Goal: Complete application form

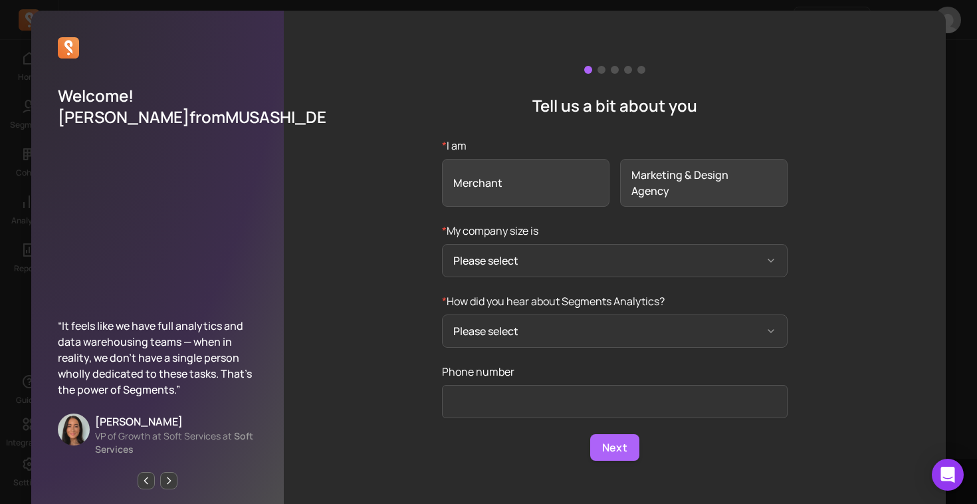
click at [592, 126] on div "Tell us a bit about you * I am Merchant Marketing & Design Agency * My company …" at bounding box center [615, 263] width 662 height 505
click at [516, 166] on span "Merchant" at bounding box center [526, 183] width 168 height 48
click at [0, 0] on input "* I am Merchant Marketing & Design Agency" at bounding box center [0, 0] width 0 height 0
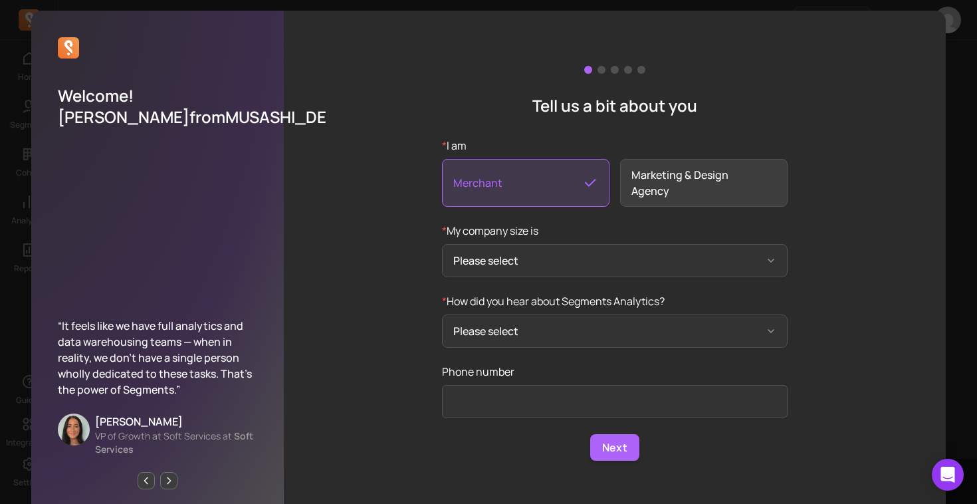
click at [619, 128] on div "Tell us a bit about you * I am Merchant Marketing & Design Agency * My company …" at bounding box center [615, 263] width 662 height 505
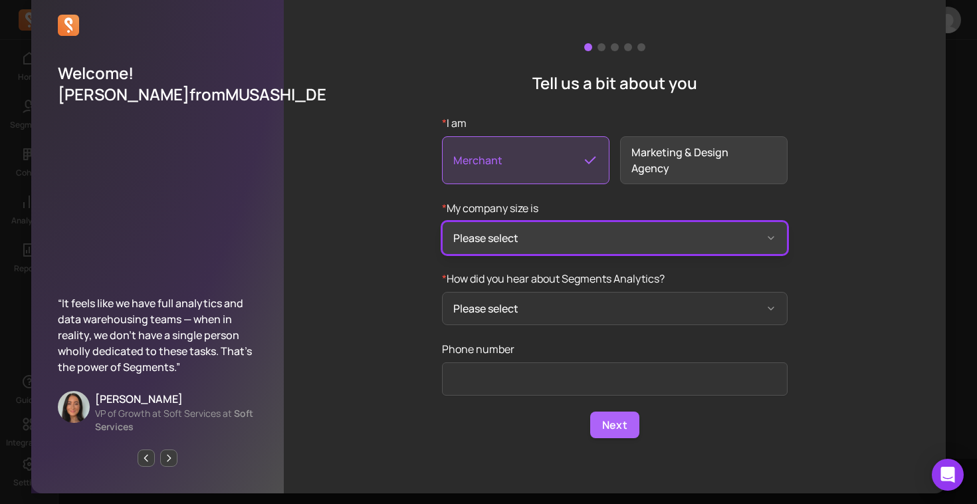
click at [541, 229] on button "Please select" at bounding box center [615, 237] width 346 height 33
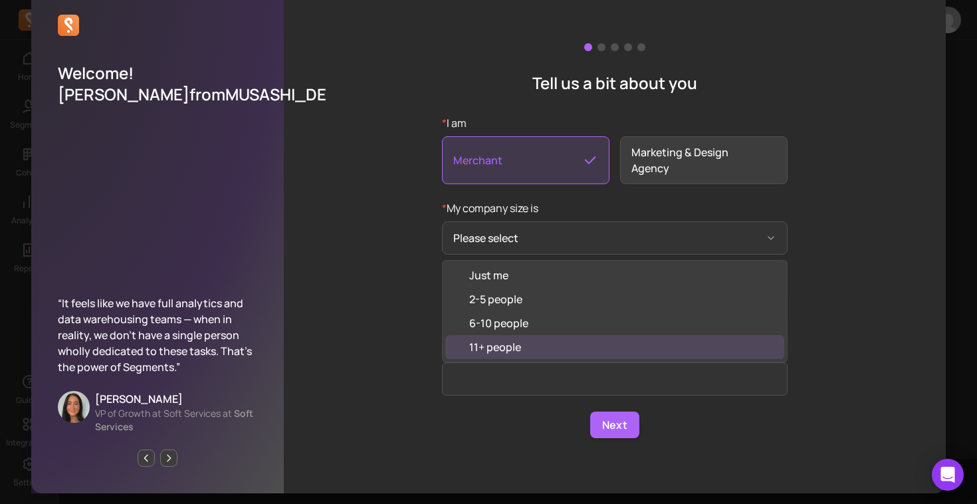
click at [522, 348] on div "11+ people" at bounding box center [614, 347] width 339 height 24
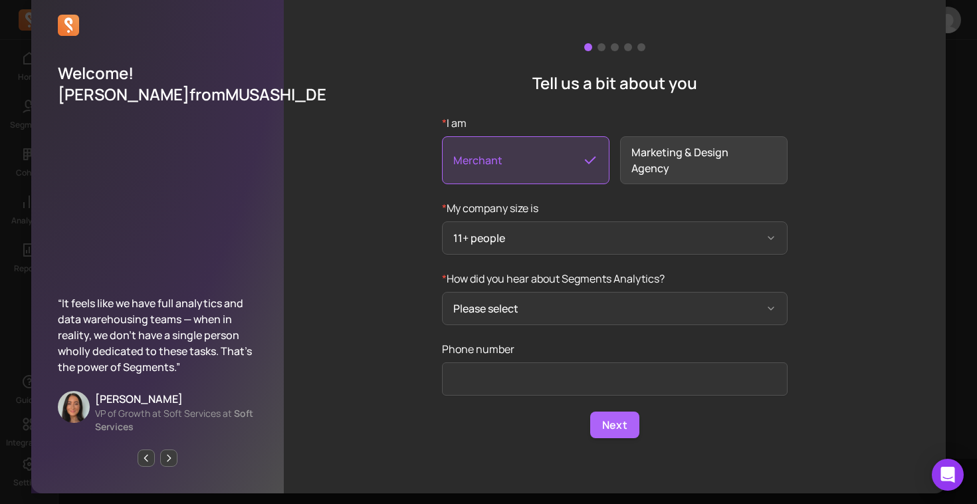
click at [404, 286] on div "Tell us a bit about you * I am Merchant Marketing & Design Agency * My company …" at bounding box center [615, 240] width 662 height 505
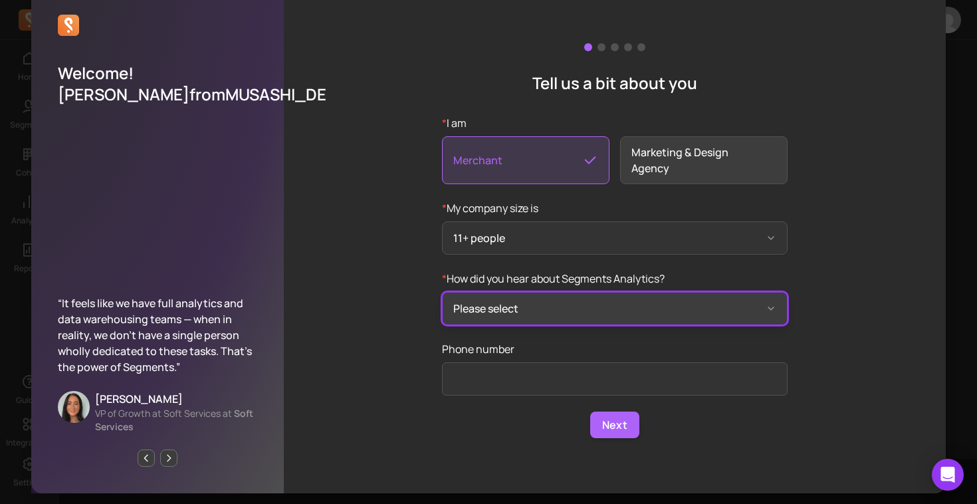
click at [527, 305] on button "Please select" at bounding box center [615, 308] width 346 height 33
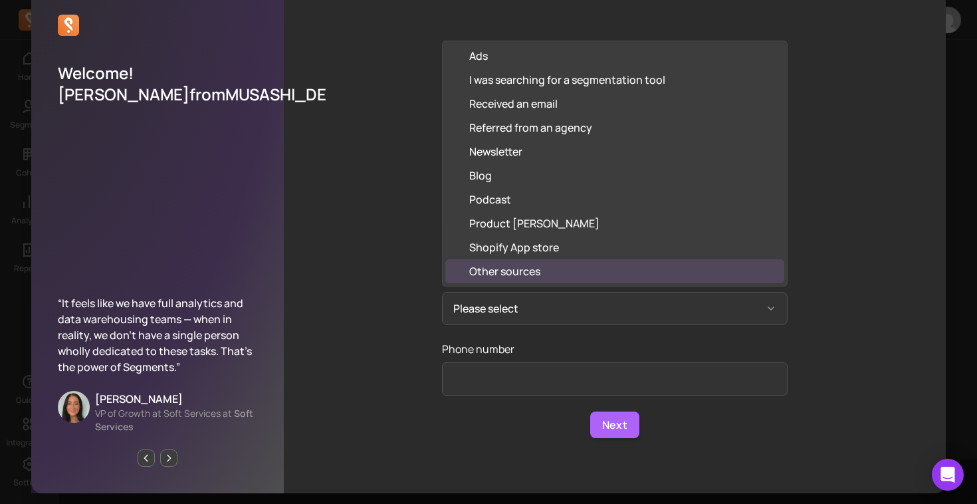
click at [516, 271] on div "Other sources" at bounding box center [504, 271] width 71 height 16
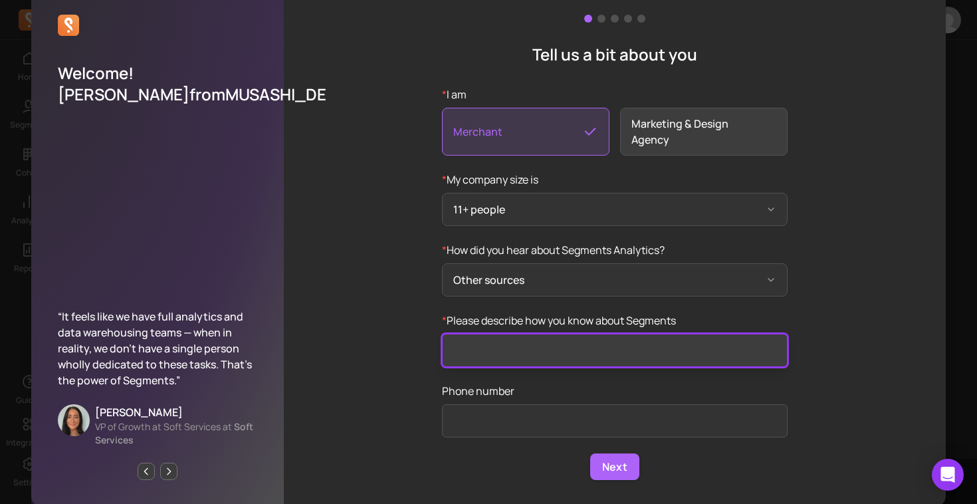
click at [508, 346] on input "* Please describe how you know about Segments" at bounding box center [615, 350] width 346 height 33
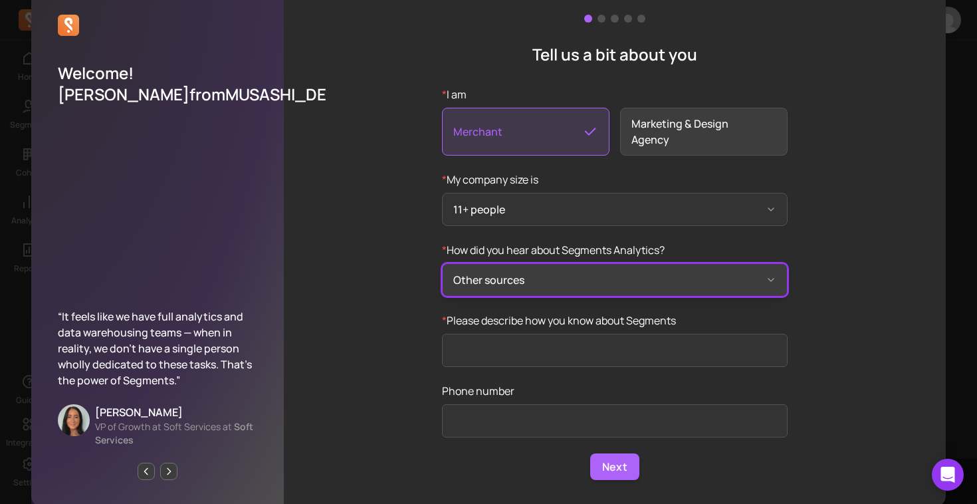
click at [513, 283] on button "Other sources" at bounding box center [615, 279] width 346 height 33
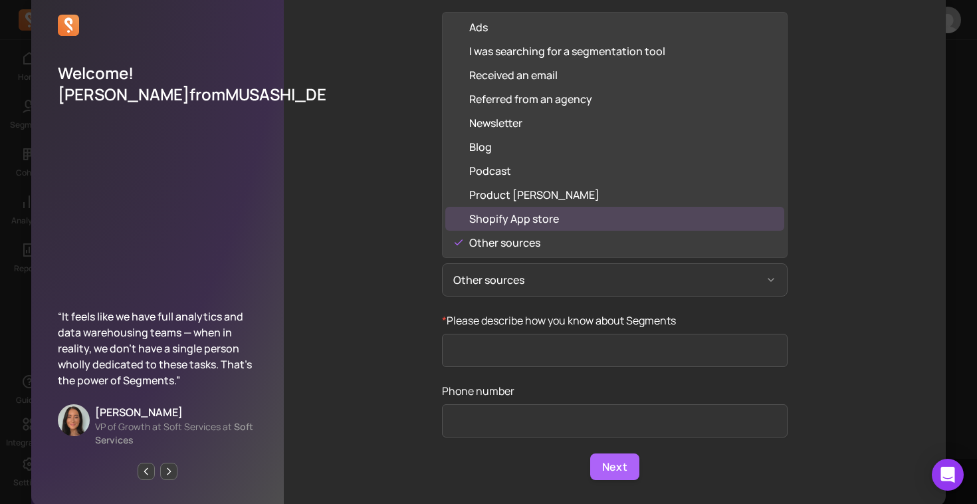
click at [521, 226] on div "Shopify App store" at bounding box center [514, 219] width 90 height 16
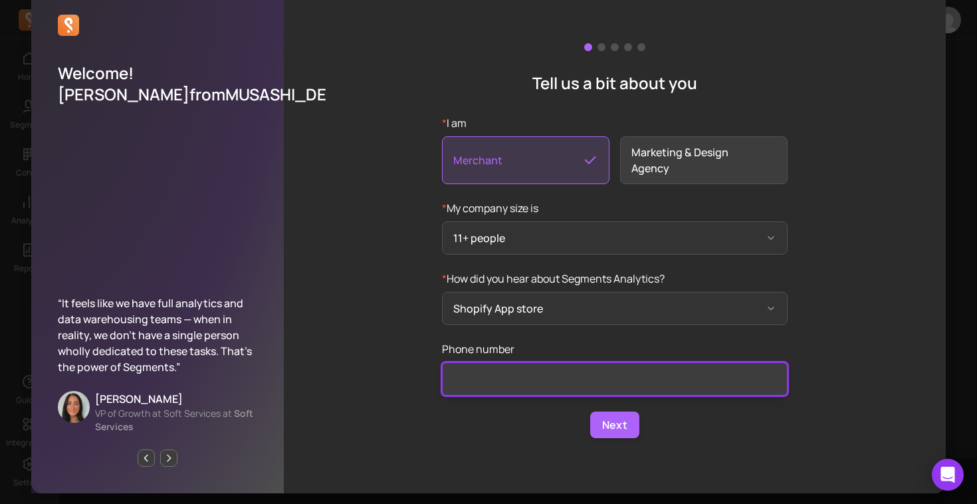
click at [479, 367] on input "Phone number" at bounding box center [615, 378] width 346 height 33
click at [564, 374] on input "Phone number" at bounding box center [615, 378] width 346 height 33
paste input "03-6824-5991"
type input "03-6824-5991"
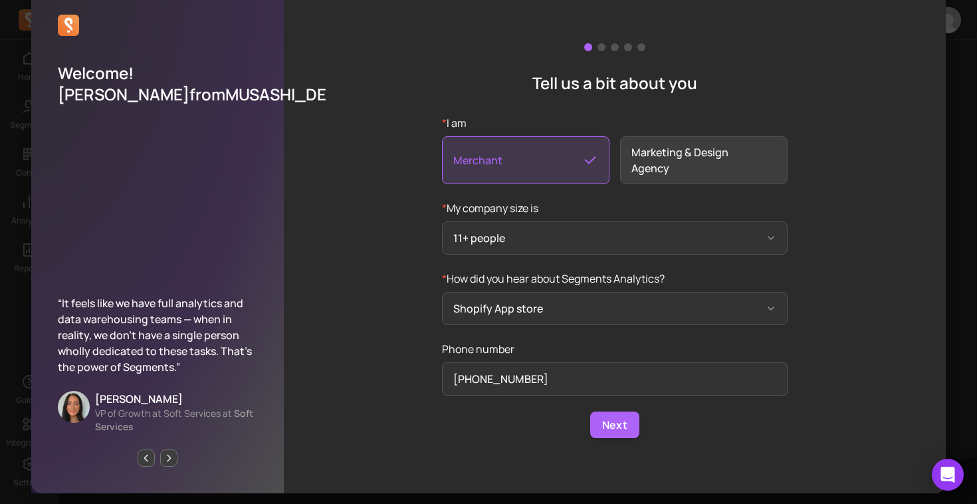
click at [419, 377] on div "Tell us a bit about you * I am Merchant Marketing & Design Agency * My company …" at bounding box center [615, 240] width 662 height 505
click at [464, 121] on p "* I am" at bounding box center [615, 123] width 346 height 16
click at [0, 0] on input "* I am Merchant Marketing & Design Agency" at bounding box center [0, 0] width 0 height 0
click at [464, 121] on p "* I am" at bounding box center [615, 123] width 346 height 16
click at [0, 0] on input "* I am Merchant Marketing & Design Agency" at bounding box center [0, 0] width 0 height 0
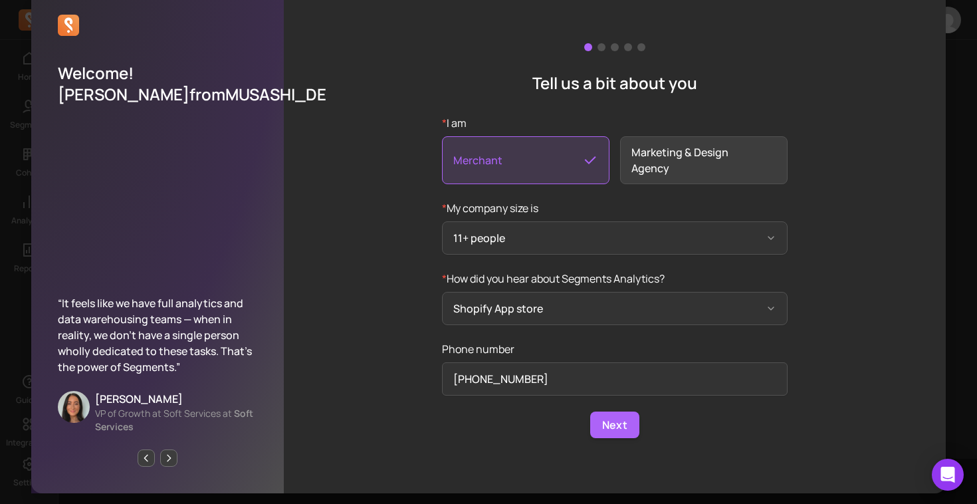
click at [464, 121] on p "* I am" at bounding box center [615, 123] width 346 height 16
click at [0, 0] on input "* I am Merchant Marketing & Design Agency" at bounding box center [0, 0] width 0 height 0
click at [464, 121] on p "* I am" at bounding box center [615, 123] width 346 height 16
click at [0, 0] on input "* I am Merchant Marketing & Design Agency" at bounding box center [0, 0] width 0 height 0
click at [464, 121] on p "* I am" at bounding box center [615, 123] width 346 height 16
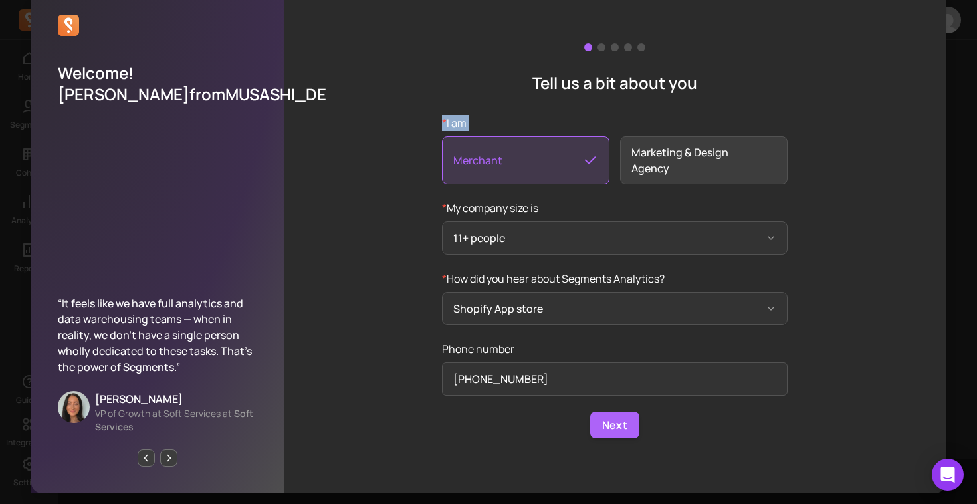
click at [0, 0] on input "* I am Merchant Marketing & Design Agency" at bounding box center [0, 0] width 0 height 0
click at [478, 121] on p "* I am" at bounding box center [615, 123] width 346 height 16
click at [0, 0] on input "* I am Merchant Marketing & Design Agency" at bounding box center [0, 0] width 0 height 0
click at [614, 432] on button "Next" at bounding box center [614, 425] width 49 height 27
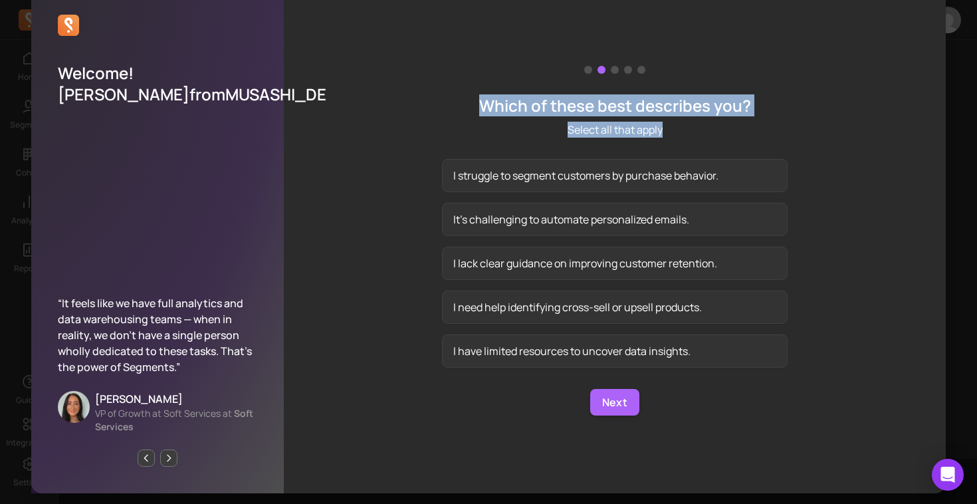
drag, startPoint x: 483, startPoint y: 102, endPoint x: 679, endPoint y: 124, distance: 197.4
click at [679, 124] on div "Which of these best describes you? Select all that apply" at bounding box center [615, 116] width 272 height 43
click at [679, 124] on p "Select all that apply" at bounding box center [615, 130] width 272 height 16
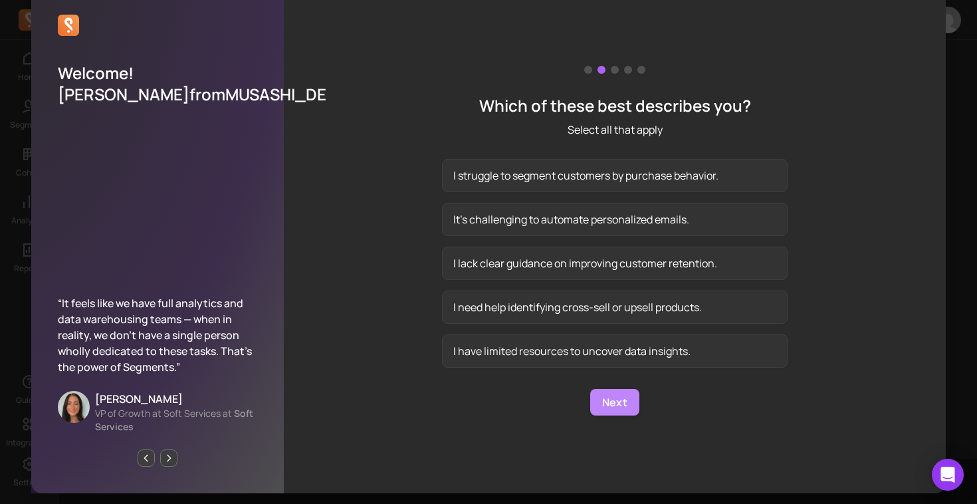
click at [613, 406] on button "Next" at bounding box center [614, 402] width 49 height 27
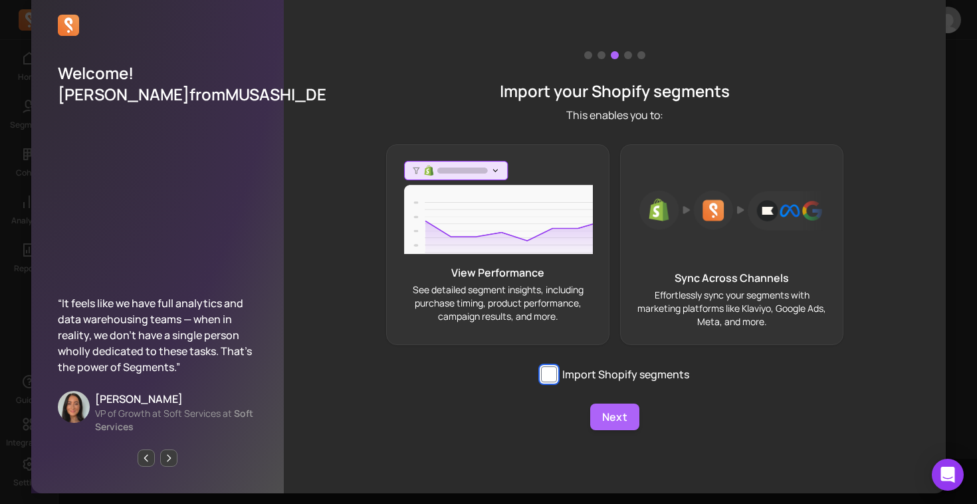
click at [550, 372] on input "Import Shopify segments" at bounding box center [549, 374] width 16 height 16
click at [545, 376] on input "Import Shopify segments" at bounding box center [549, 374] width 16 height 16
click at [533, 448] on div "Import your Shopify segments This enables you to: View Performance See detailed…" at bounding box center [615, 240] width 662 height 505
click at [548, 372] on input "Import Shopify segments" at bounding box center [549, 374] width 16 height 16
click at [510, 432] on div "Import your Shopify segments This enables you to: View Performance See detailed…" at bounding box center [615, 240] width 662 height 505
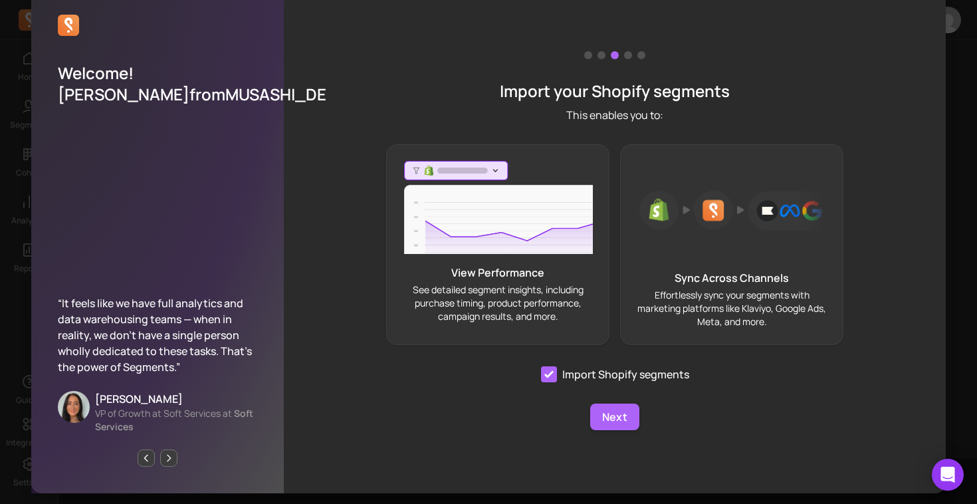
checkbox input "true"
click at [621, 424] on button "Next" at bounding box center [614, 417] width 49 height 27
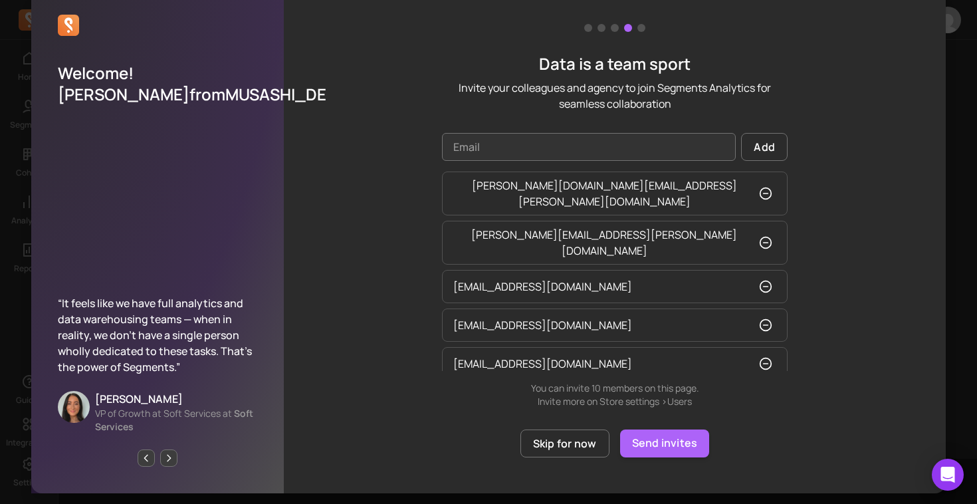
click at [541, 129] on div "Data is a team sport Invite your colleagues and agency to join Segments Analyti…" at bounding box center [615, 240] width 662 height 505
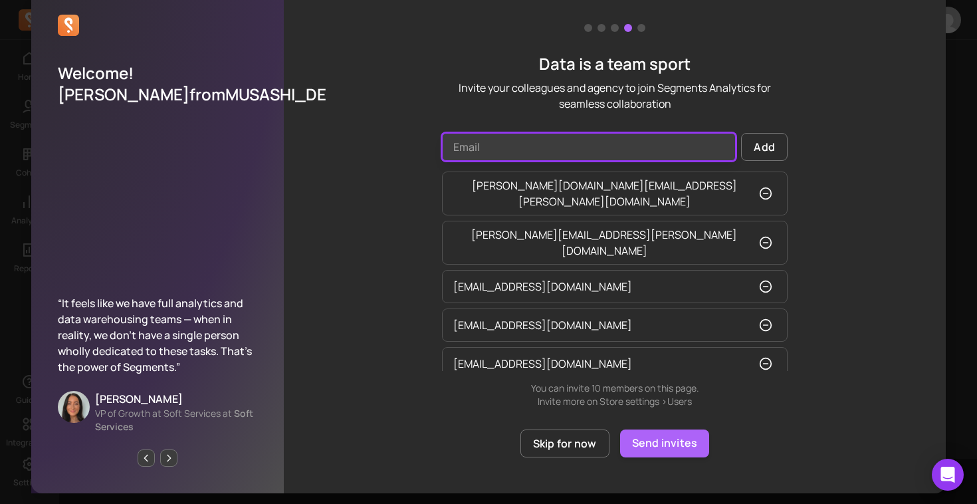
click at [535, 136] on input "Email" at bounding box center [589, 147] width 294 height 28
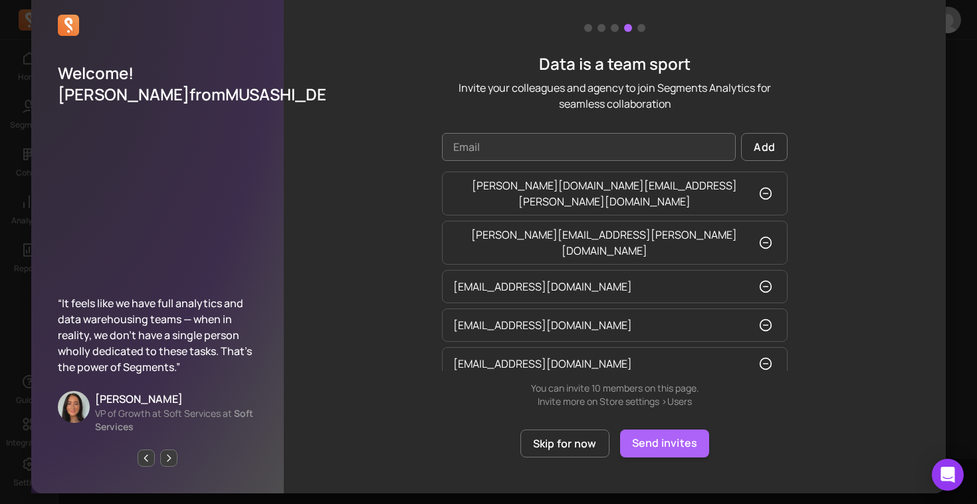
click at [503, 107] on p "Invite your colleagues and agency to join Segments Analytics for seamless colla…" at bounding box center [615, 96] width 346 height 32
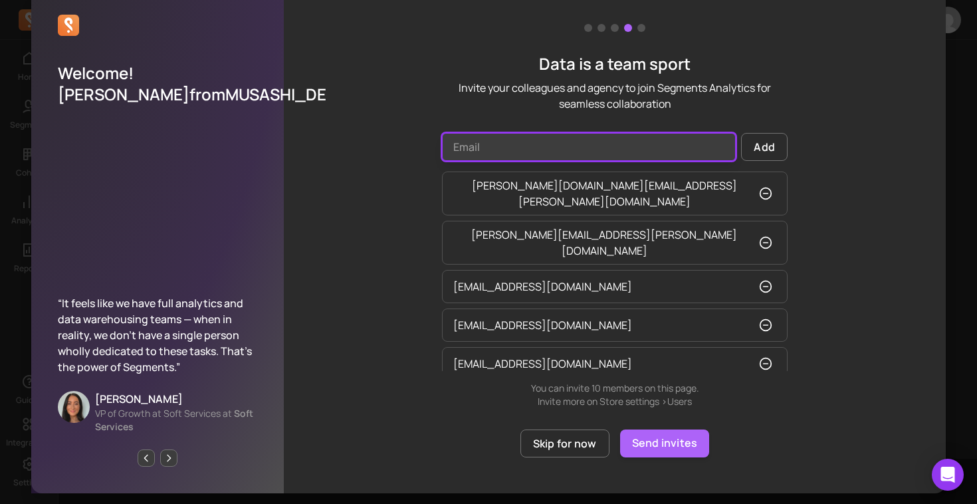
click at [510, 152] on input "Email" at bounding box center [589, 147] width 294 height 28
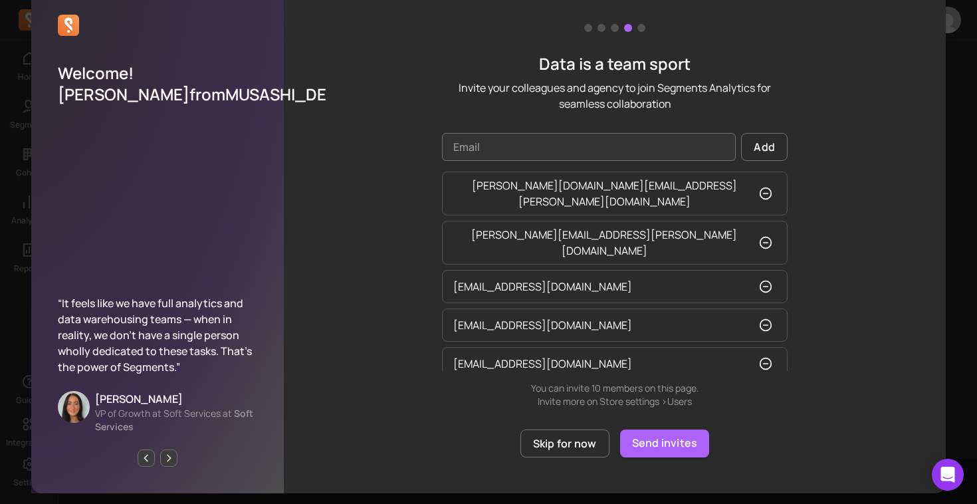
click at [668, 114] on div "Data is a team sport Invite your colleagues and agency to join Segments Analyti…" at bounding box center [615, 240] width 662 height 505
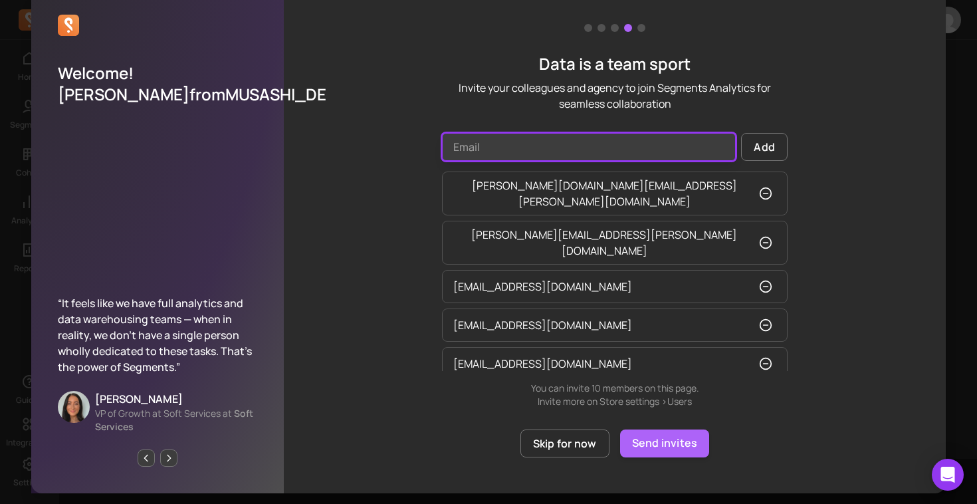
click at [495, 149] on input "Email" at bounding box center [589, 147] width 294 height 28
click at [501, 145] on input "Email" at bounding box center [589, 147] width 294 height 28
type input "jack.zhu@tai-matsu.jp"
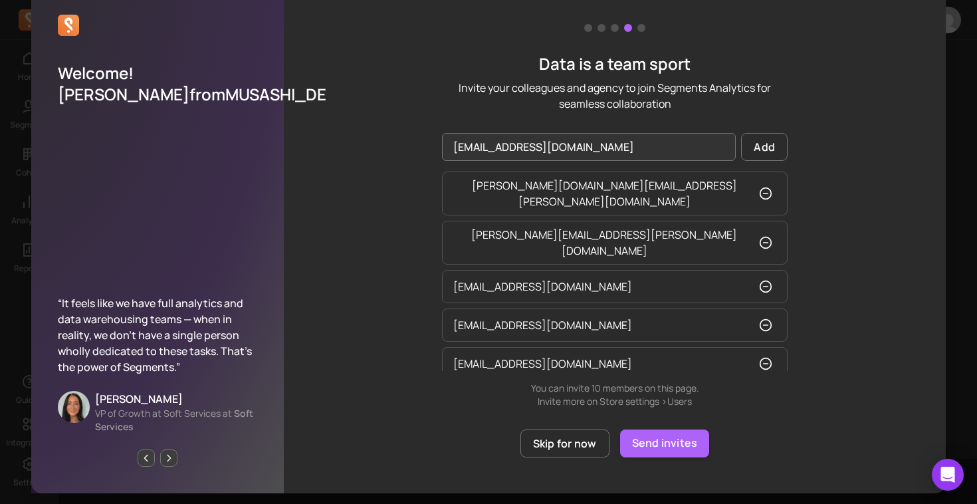
click at [539, 105] on p "Invite your colleagues and agency to join Segments Analytics for seamless colla…" at bounding box center [615, 96] width 346 height 32
click at [766, 153] on button "Add" at bounding box center [764, 147] width 47 height 28
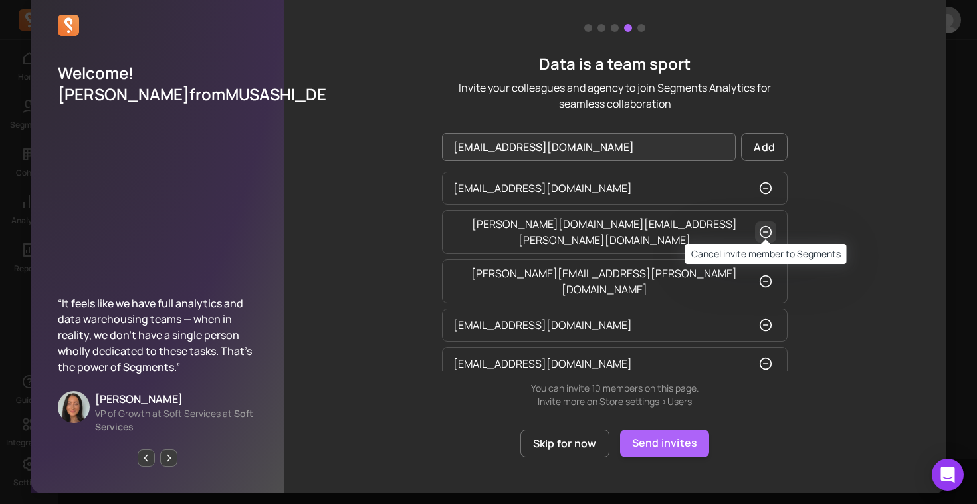
click at [765, 226] on icon "button" at bounding box center [765, 231] width 13 height 13
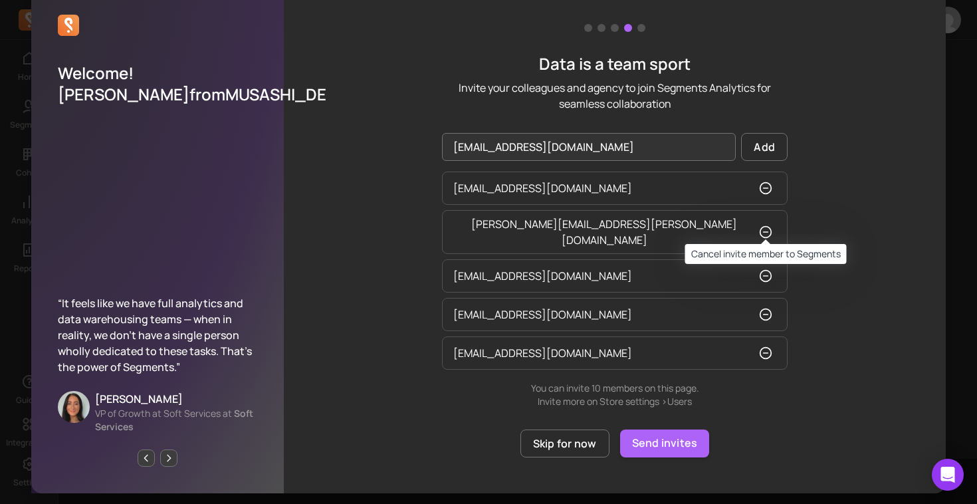
click at [765, 226] on icon "button" at bounding box center [765, 231] width 13 height 13
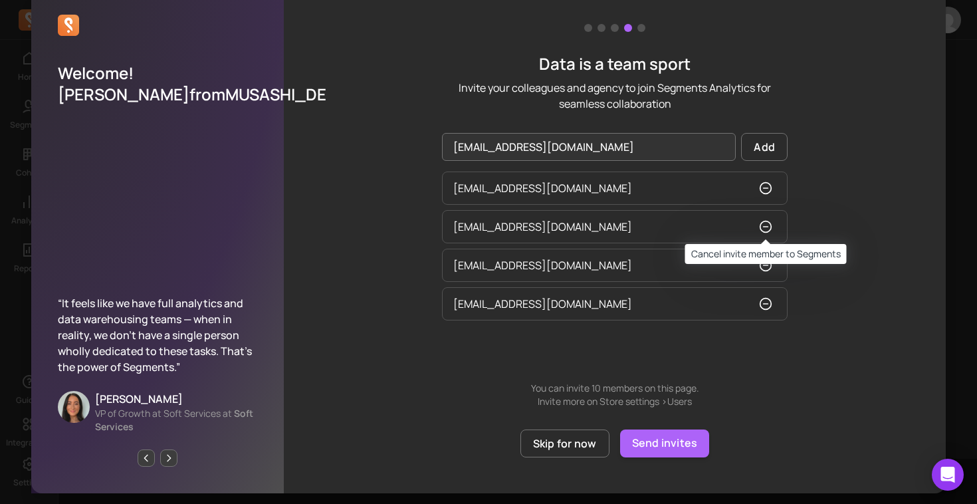
click at [765, 226] on icon "button" at bounding box center [765, 226] width 13 height 13
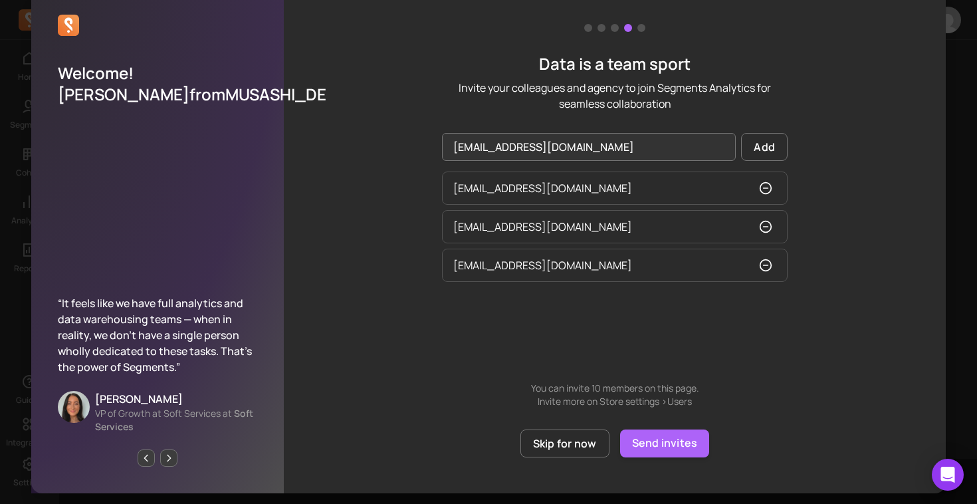
click at [765, 226] on icon "button" at bounding box center [765, 226] width 13 height 13
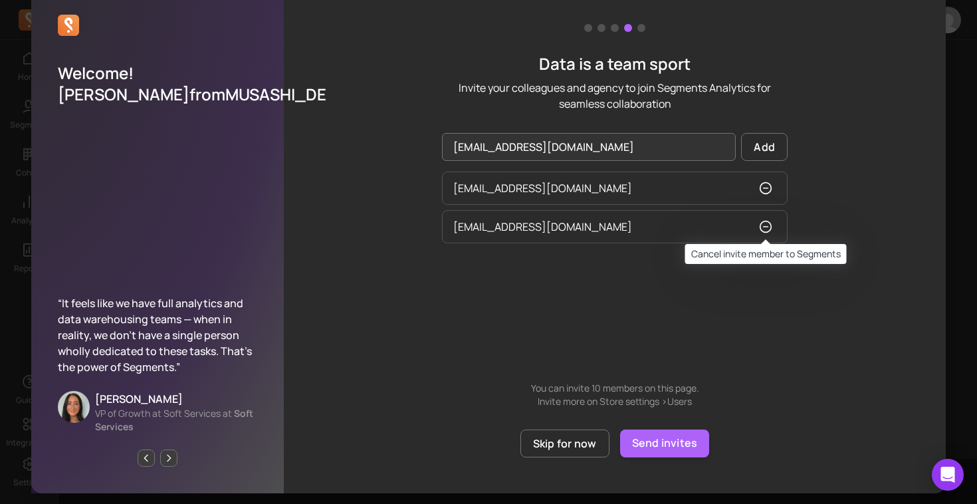
click at [765, 226] on icon "button" at bounding box center [765, 226] width 13 height 13
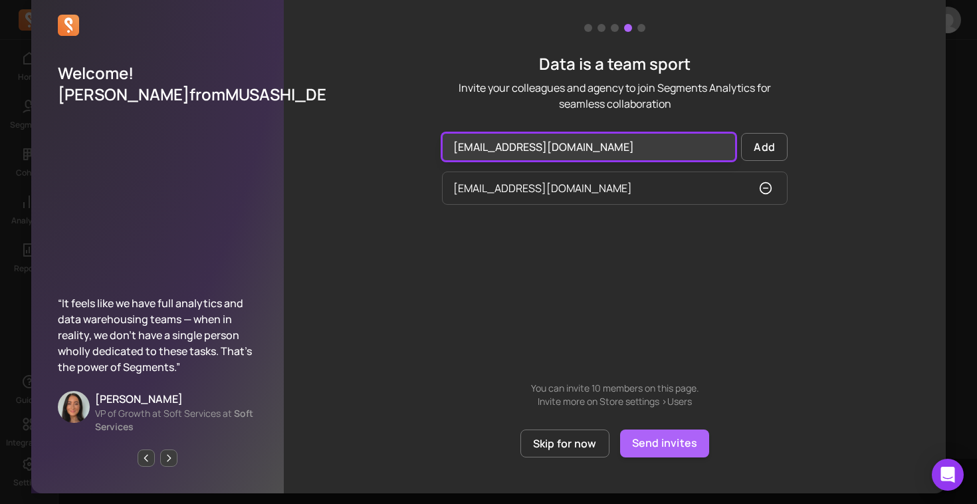
click at [517, 151] on input "jack.zhu@tai-matsu.jp" at bounding box center [589, 147] width 294 height 28
type input "darya.domanova@tai-matsu.jp"
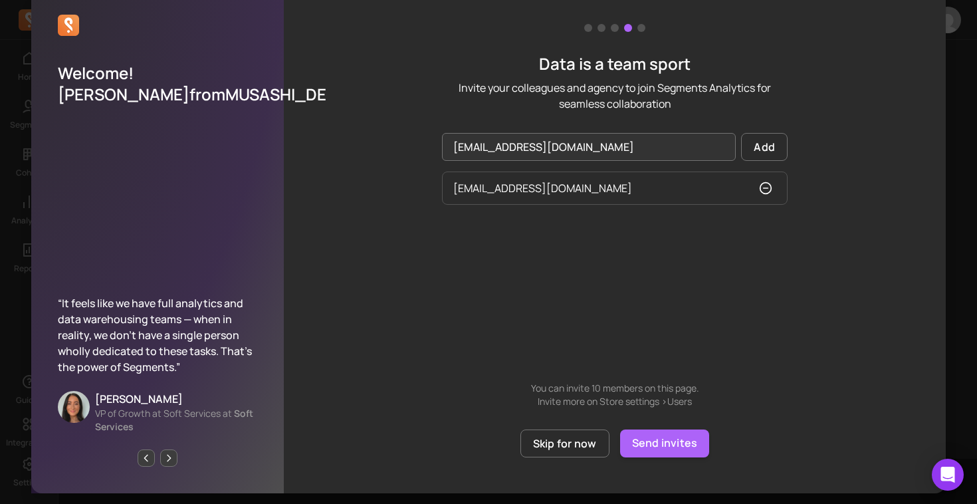
click at [644, 254] on div "jack.zhu@tai-matsu.jp" at bounding box center [615, 271] width 346 height 199
click at [764, 149] on button "Add" at bounding box center [764, 147] width 47 height 28
click at [648, 442] on button "Send invites" at bounding box center [665, 444] width 90 height 28
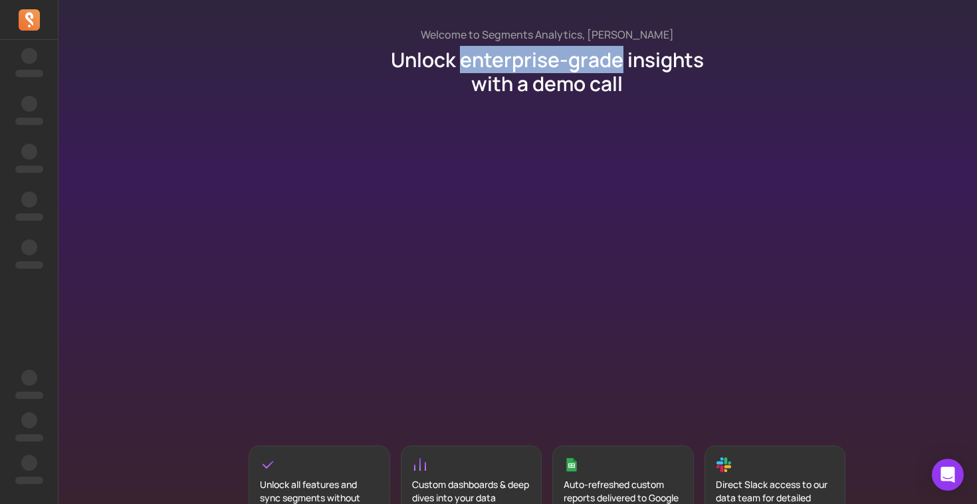
drag, startPoint x: 464, startPoint y: 61, endPoint x: 620, endPoint y: 63, distance: 155.6
click at [620, 63] on p "Unlock enterprise-grade insights with a demo call" at bounding box center [547, 72] width 358 height 48
click at [621, 64] on p "Unlock enterprise-grade insights with a demo call" at bounding box center [547, 72] width 358 height 48
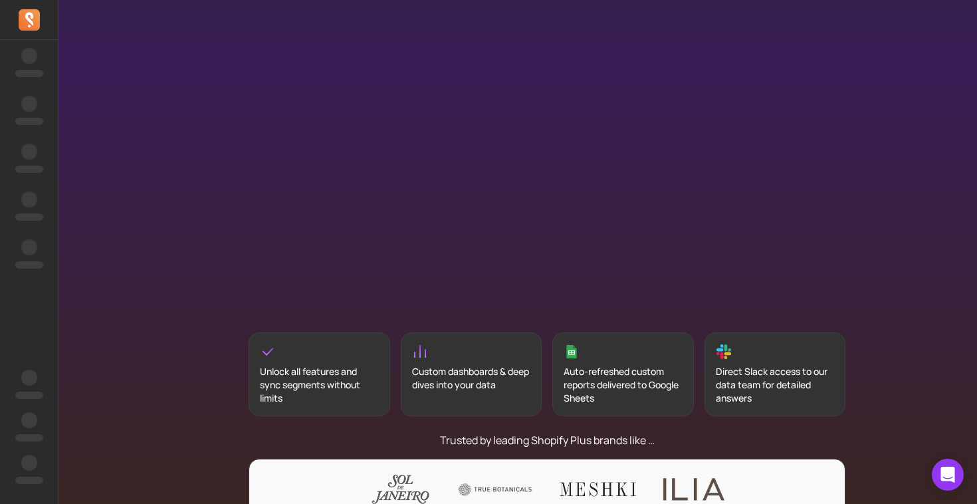
scroll to position [7, 0]
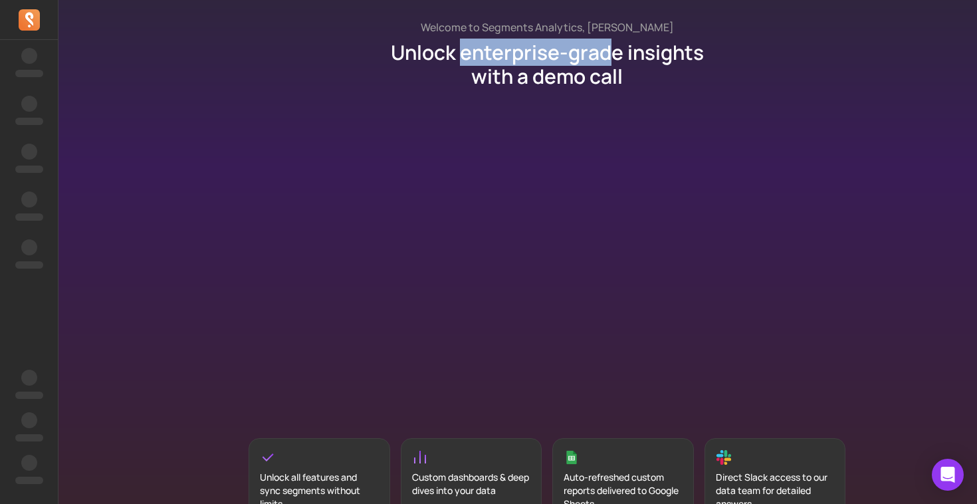
drag, startPoint x: 465, startPoint y: 53, endPoint x: 615, endPoint y: 57, distance: 150.3
click at [614, 57] on p "Unlock enterprise-grade insights with a demo call" at bounding box center [547, 65] width 358 height 48
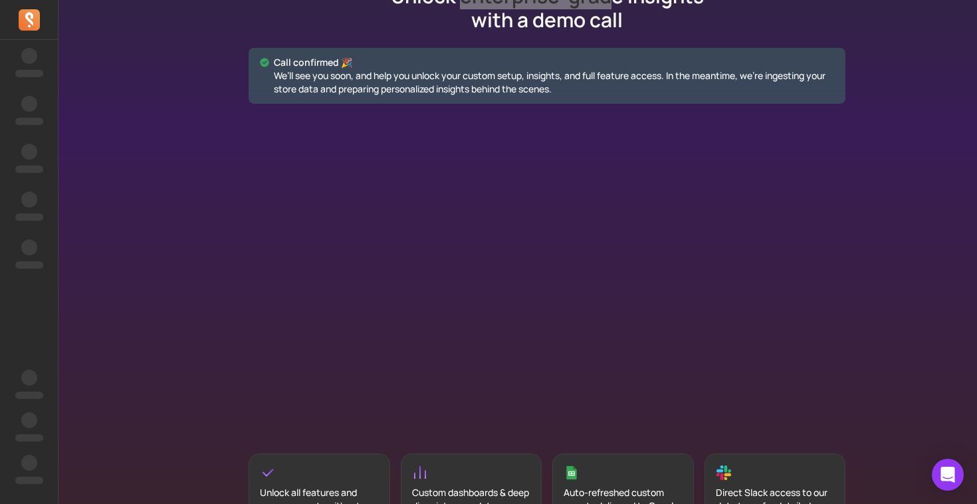
scroll to position [0, 0]
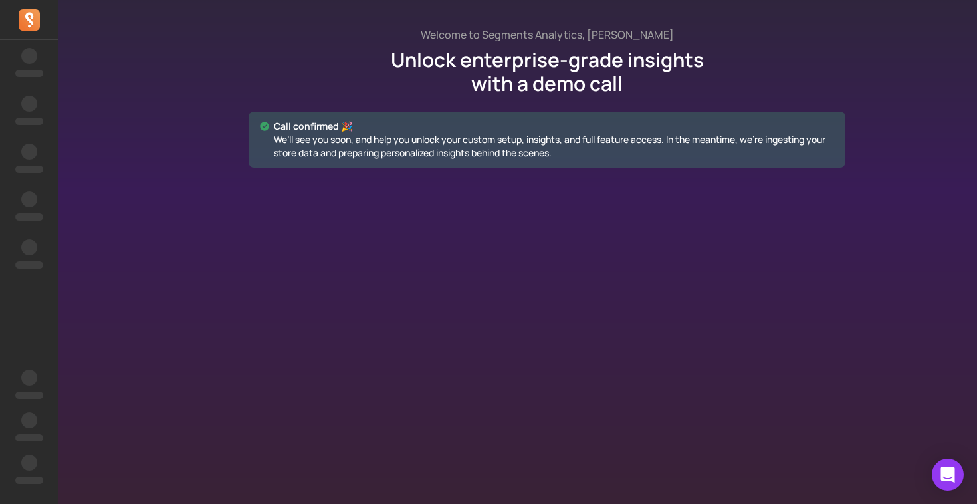
click at [393, 128] on p "Call confirmed 🎉" at bounding box center [554, 126] width 561 height 13
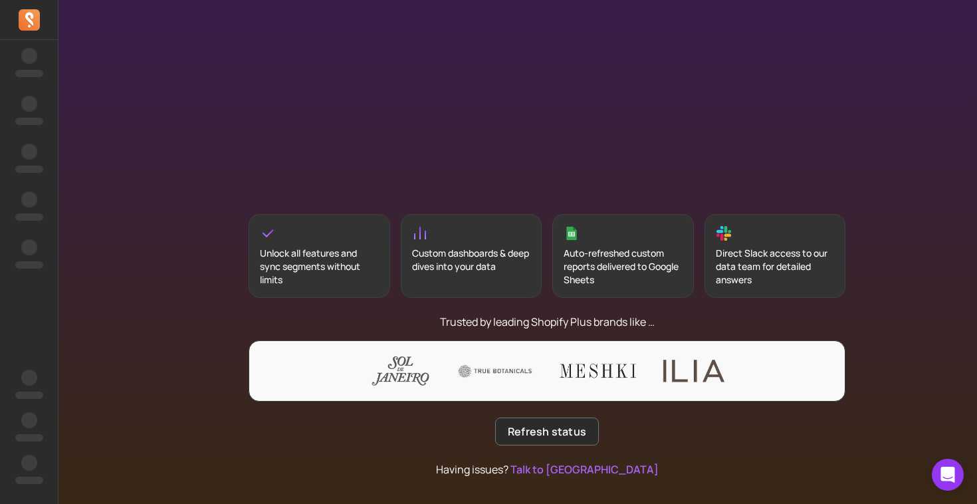
click at [314, 255] on div "Unlock all features and sync segments without limits" at bounding box center [319, 267] width 119 height 40
click at [483, 257] on div "Custom dashboards & deep dives into your data" at bounding box center [471, 260] width 119 height 27
click at [628, 269] on div "Auto-refreshed custom reports delivered to Google Sheets" at bounding box center [623, 267] width 119 height 40
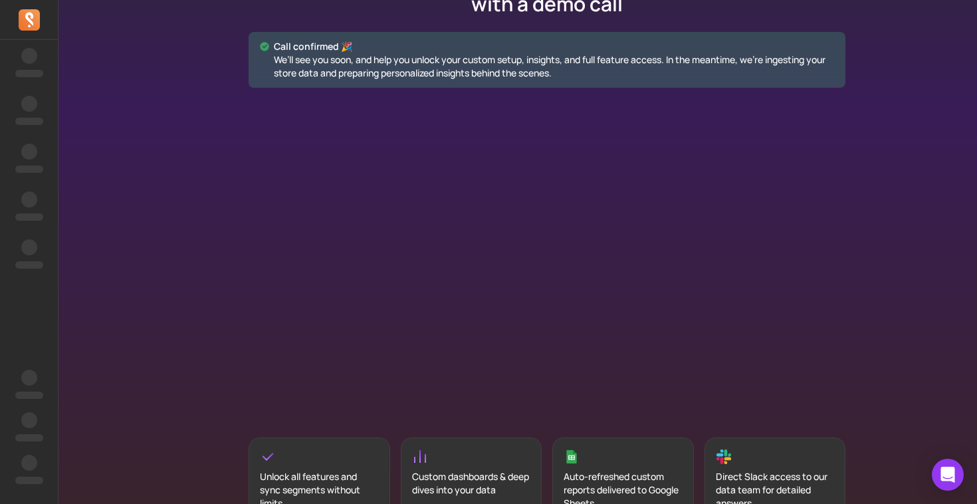
scroll to position [0, 0]
